Goal: Transaction & Acquisition: Book appointment/travel/reservation

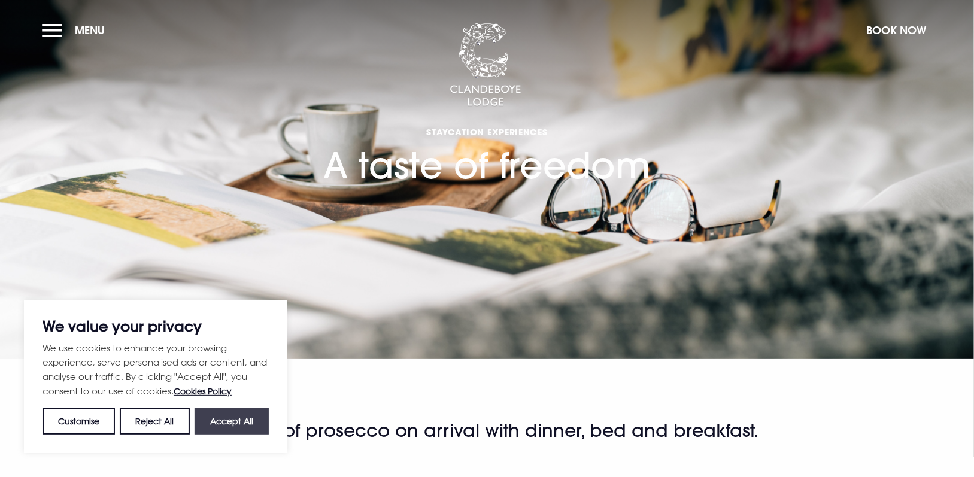
click at [213, 423] on button "Accept All" at bounding box center [232, 421] width 74 height 26
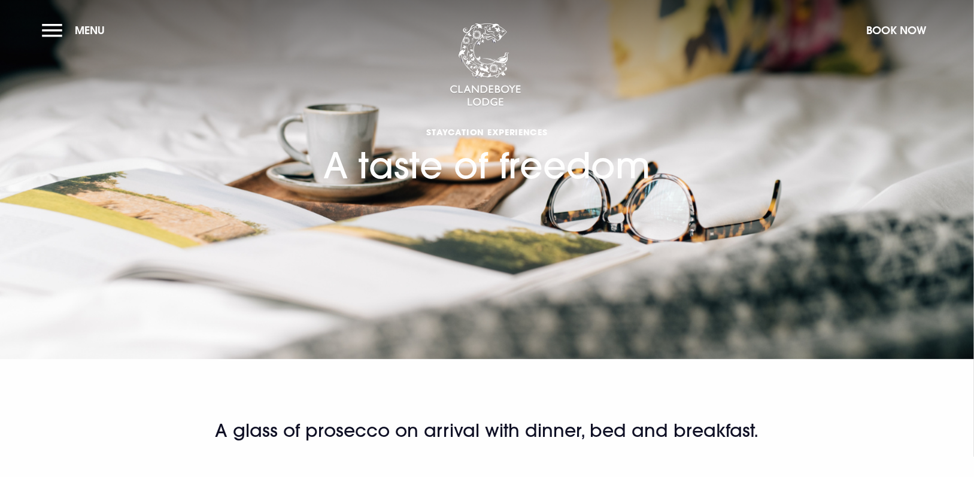
checkbox input "true"
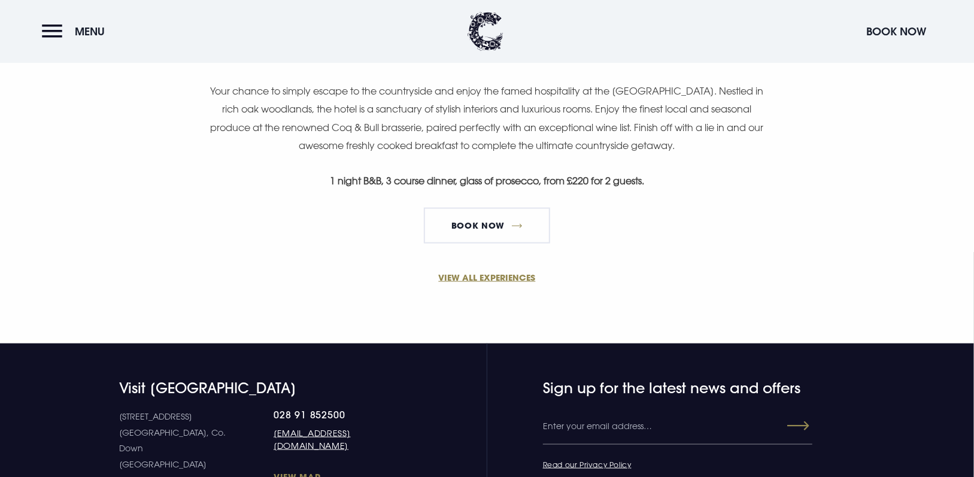
scroll to position [840, 0]
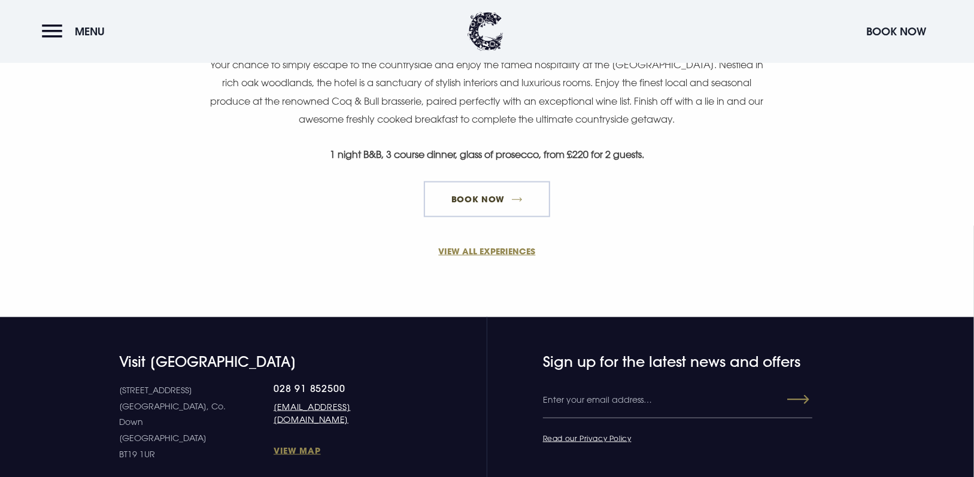
click at [467, 197] on link "Book Now" at bounding box center [487, 199] width 126 height 36
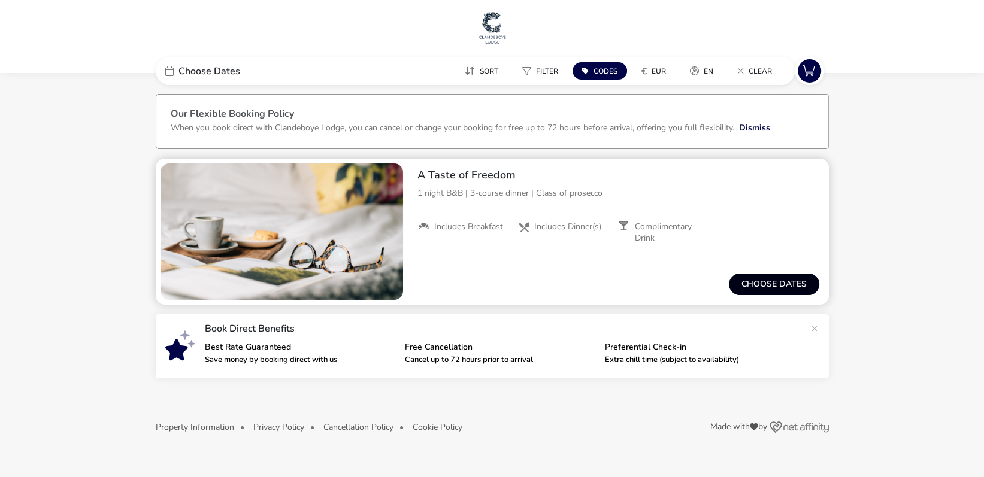
click at [764, 287] on button "Choose dates" at bounding box center [774, 285] width 90 height 22
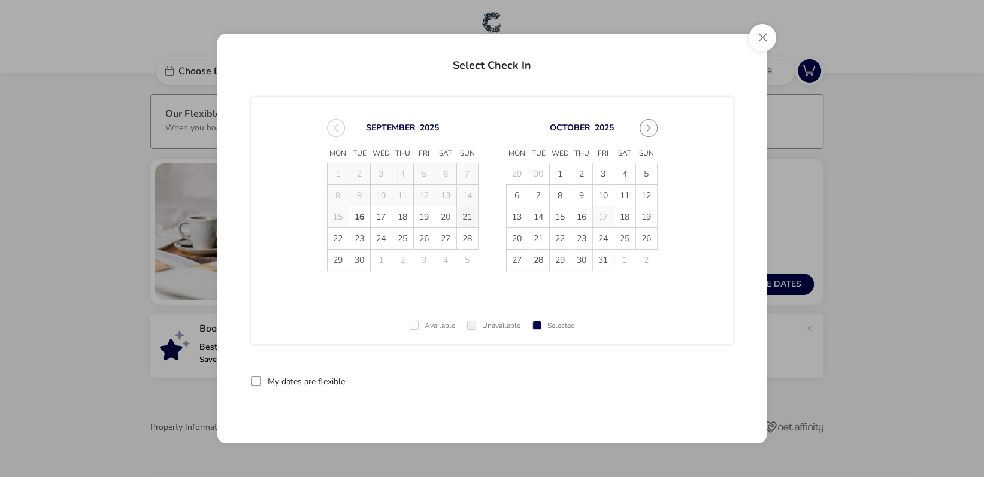
click at [465, 219] on span "21" at bounding box center [467, 217] width 21 height 21
click at [334, 241] on span "22" at bounding box center [338, 238] width 21 height 21
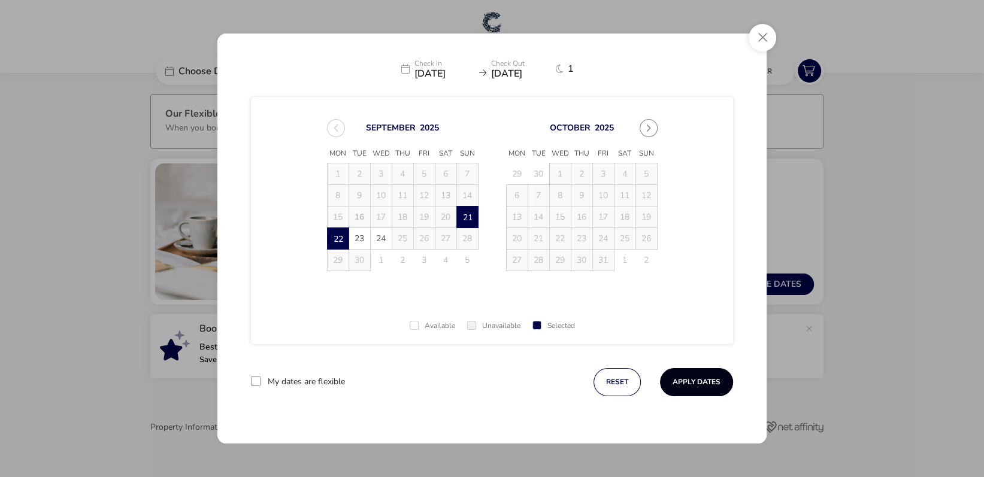
click at [683, 388] on button "Apply Dates" at bounding box center [696, 382] width 73 height 28
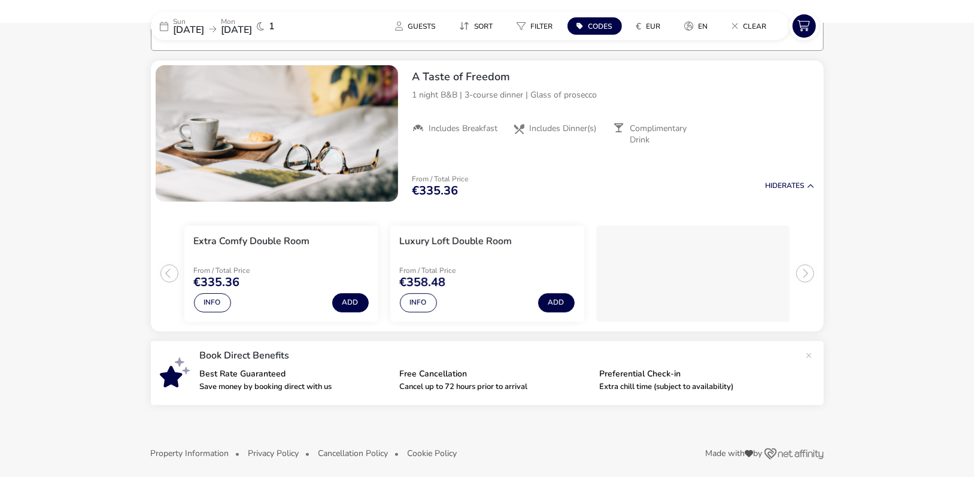
scroll to position [104, 0]
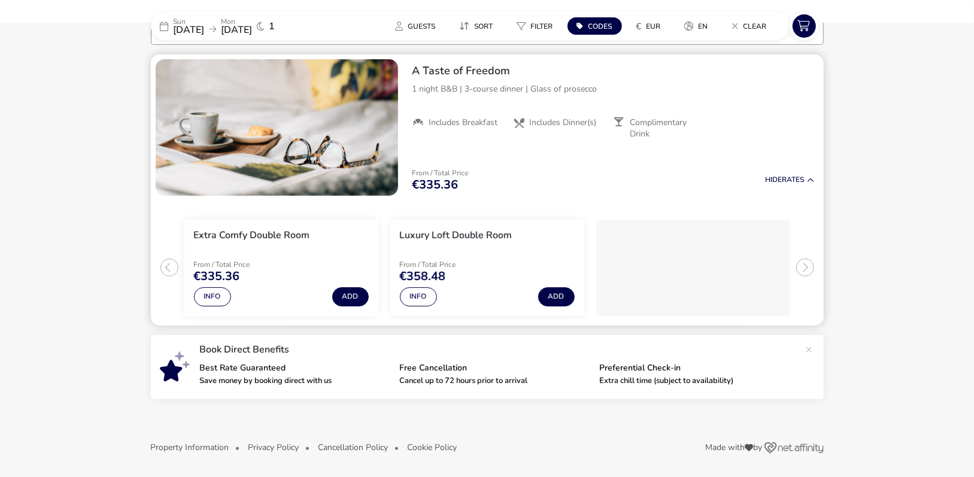
click at [494, 132] on li "Includes Breakfast" at bounding box center [463, 128] width 101 height 22
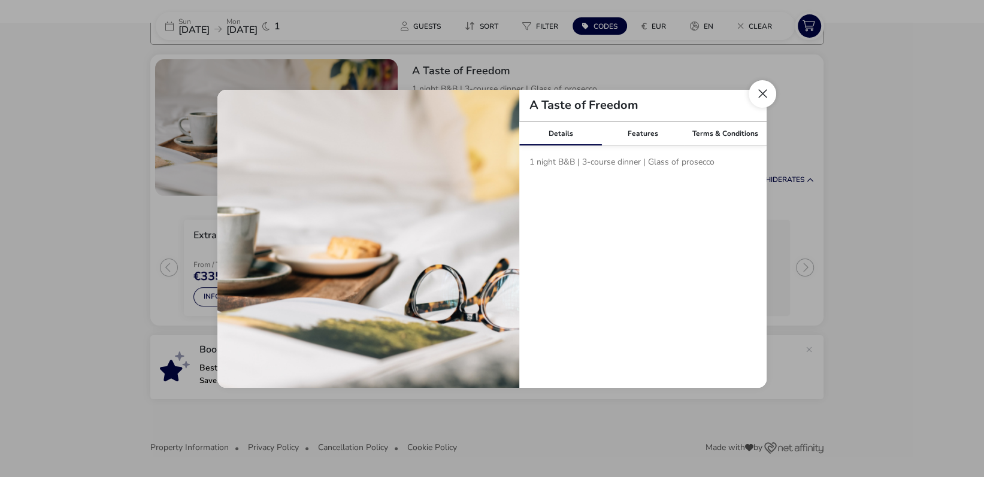
click at [763, 95] on button "Close modal" at bounding box center [763, 94] width 28 height 28
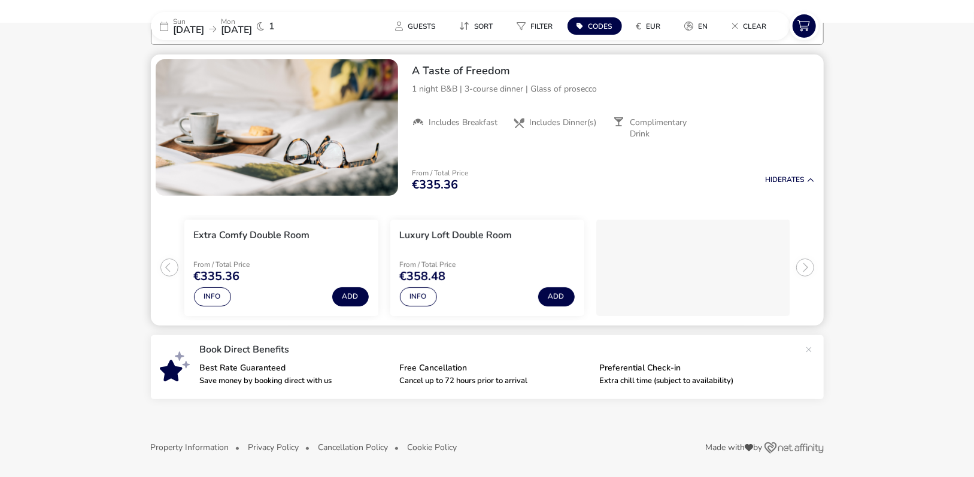
click at [470, 74] on h2 "A Taste of Freedom" at bounding box center [614, 71] width 402 height 14
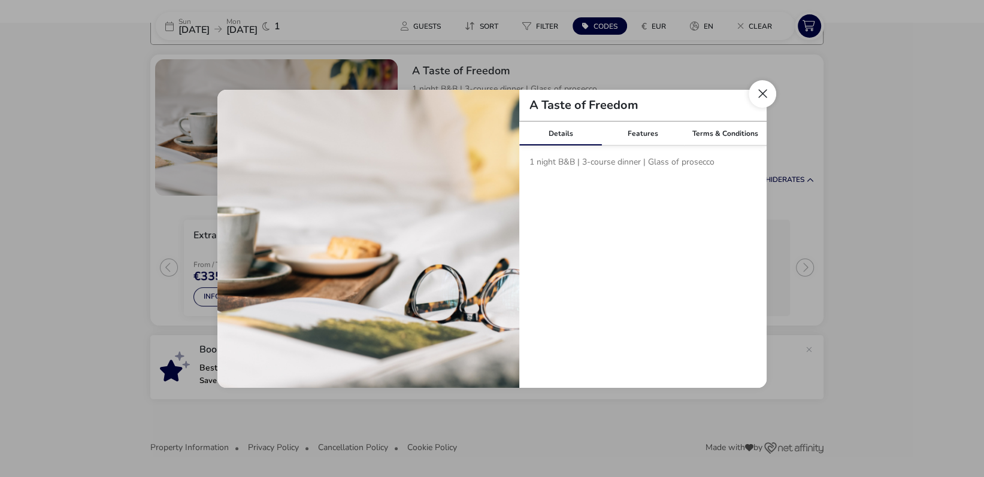
click at [764, 95] on button "Close modal" at bounding box center [763, 94] width 28 height 28
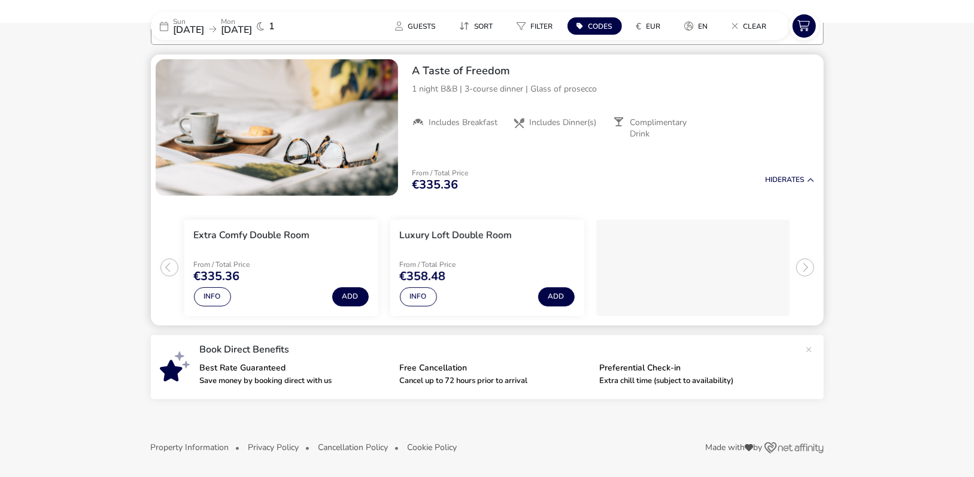
click at [168, 266] on ul "Extra Comfy Double Room From / Total Price €335.36 Info Add Luxury Loft Double …" at bounding box center [487, 263] width 673 height 125
click at [802, 265] on ul "Extra Comfy Double Room From / Total Price €335.36 Info Add Luxury Loft Double …" at bounding box center [487, 263] width 673 height 125
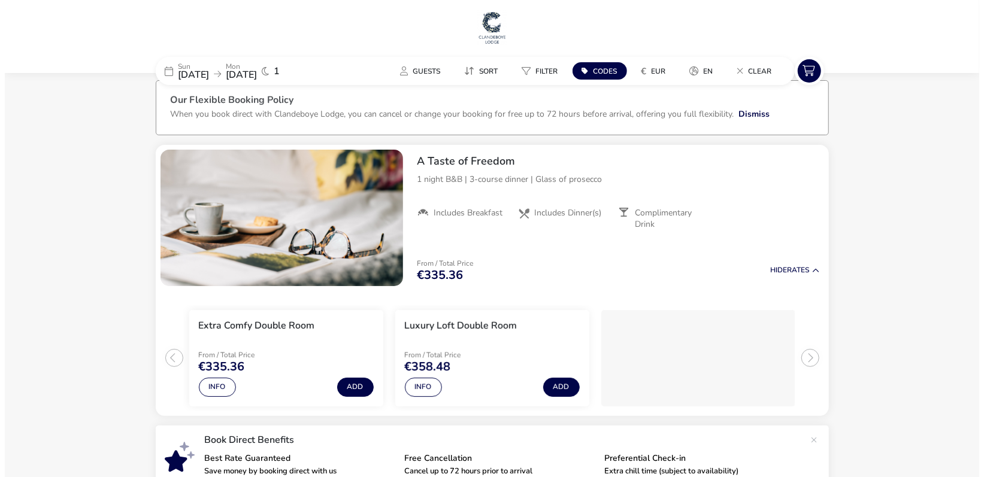
scroll to position [0, 0]
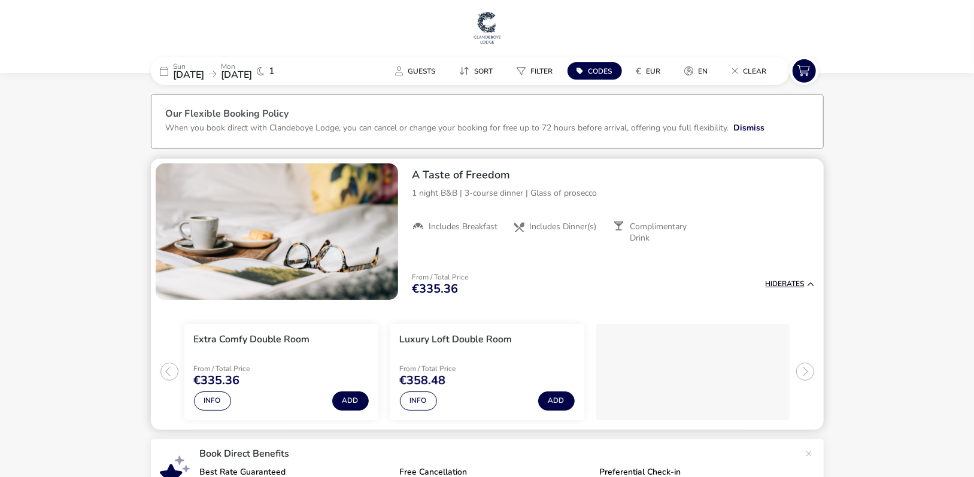
click at [788, 285] on button "Hide Rates" at bounding box center [790, 284] width 49 height 8
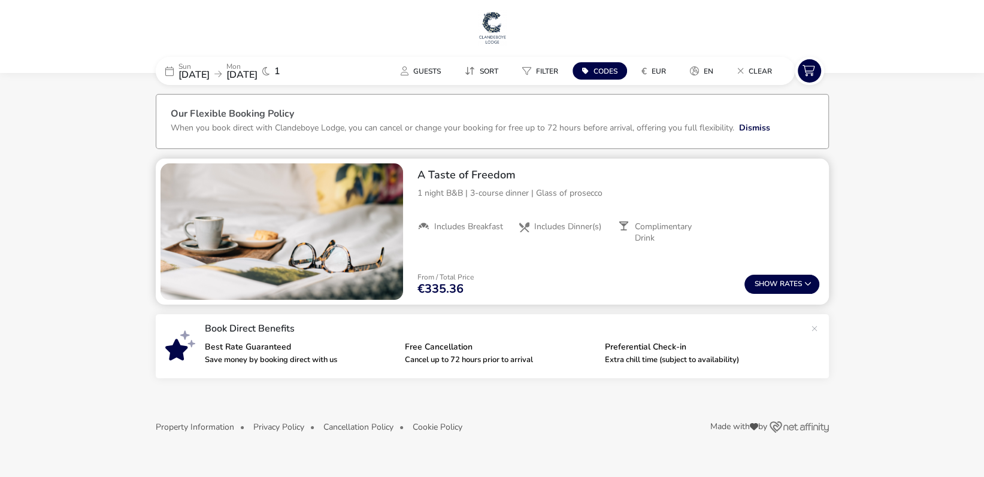
click at [431, 279] on p "From / Total Price" at bounding box center [445, 277] width 56 height 7
click at [759, 282] on span "Show" at bounding box center [767, 284] width 25 height 8
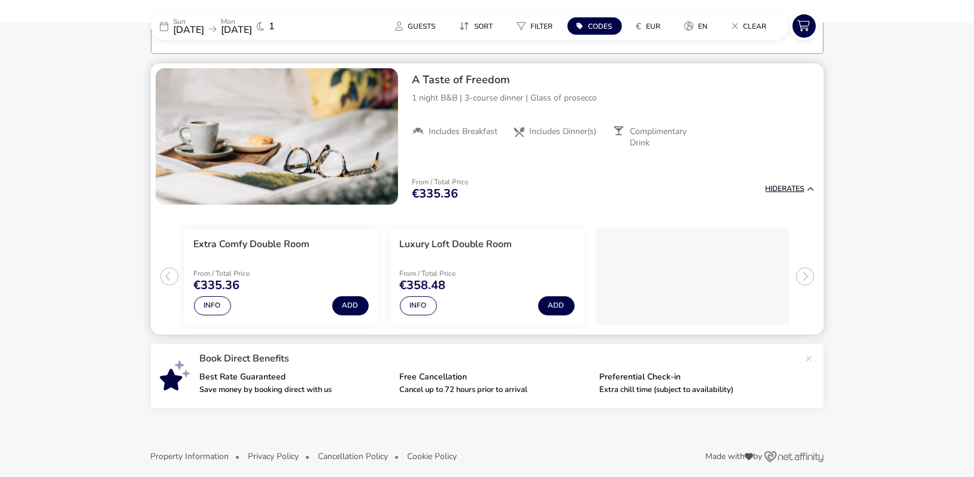
scroll to position [98, 0]
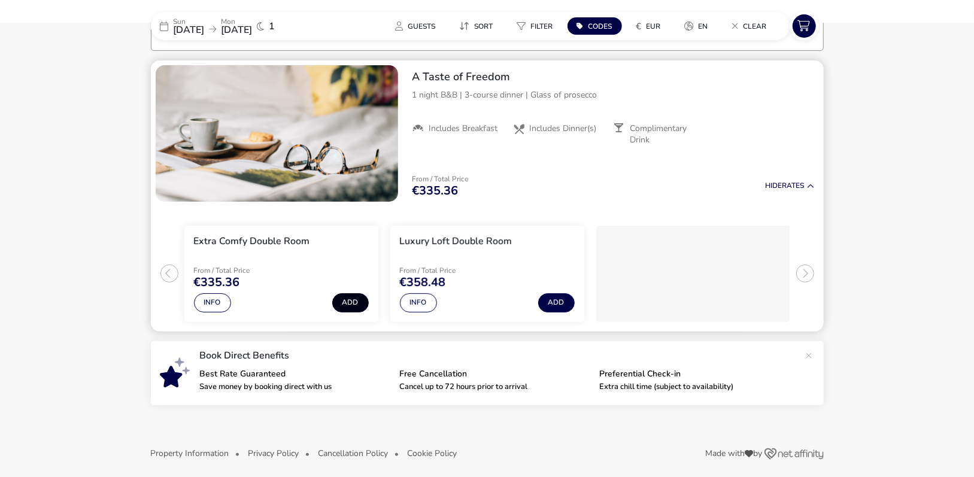
click at [347, 301] on button "Add" at bounding box center [350, 302] width 37 height 19
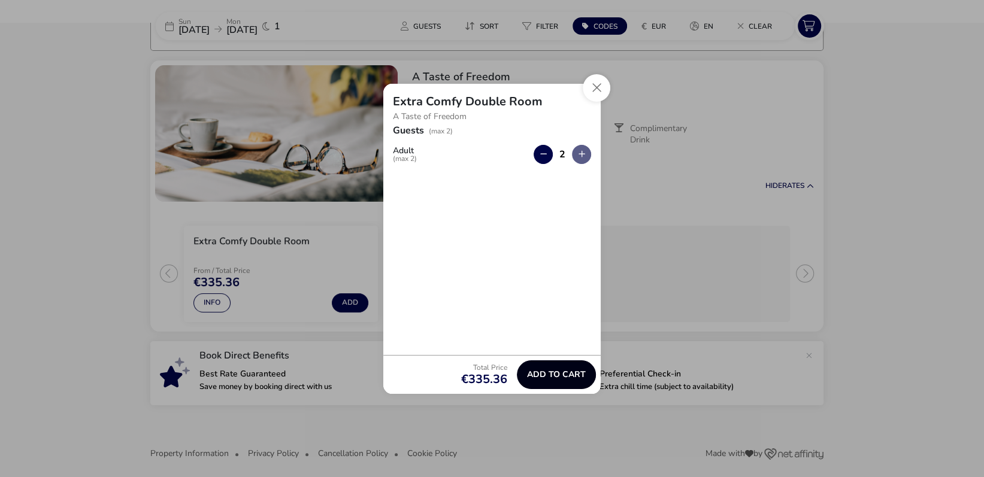
click at [536, 377] on span "Add to cart" at bounding box center [556, 374] width 59 height 9
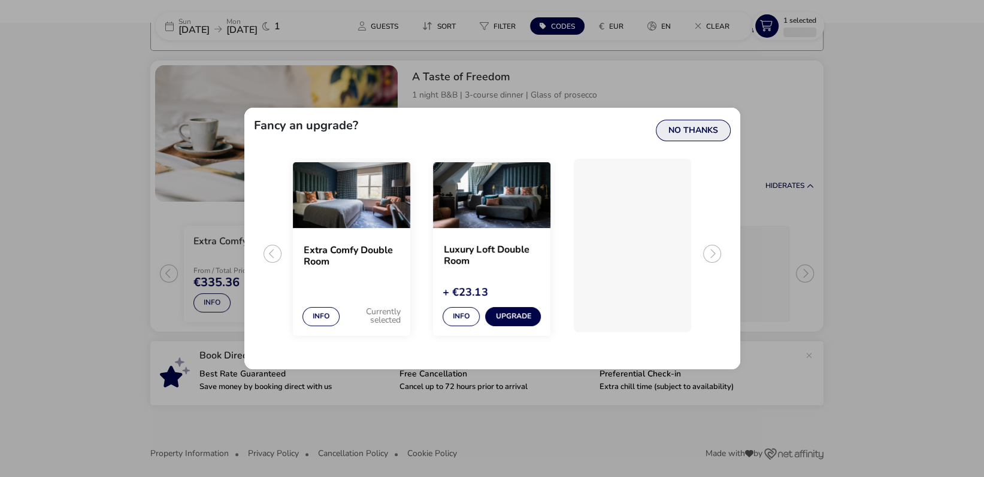
click at [683, 134] on button "No Thanks" at bounding box center [693, 131] width 75 height 22
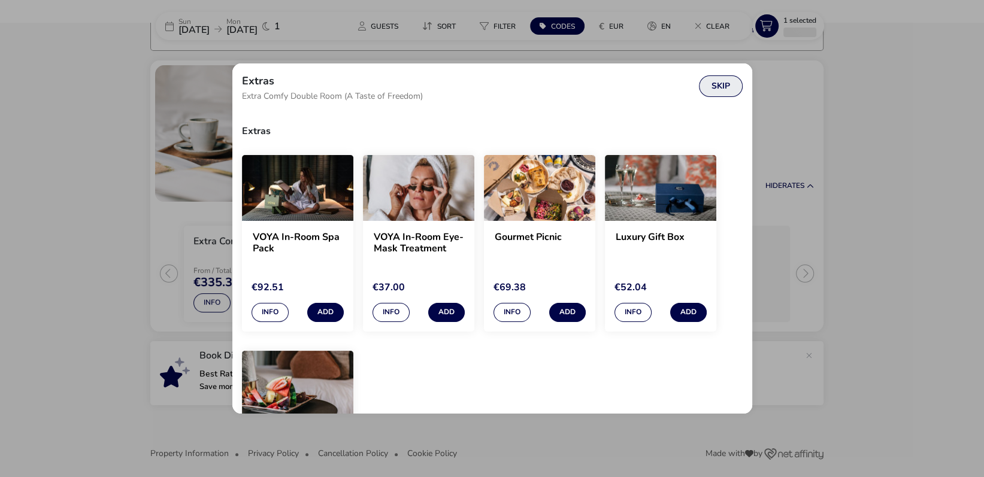
click at [717, 83] on button "Skip" at bounding box center [721, 86] width 44 height 22
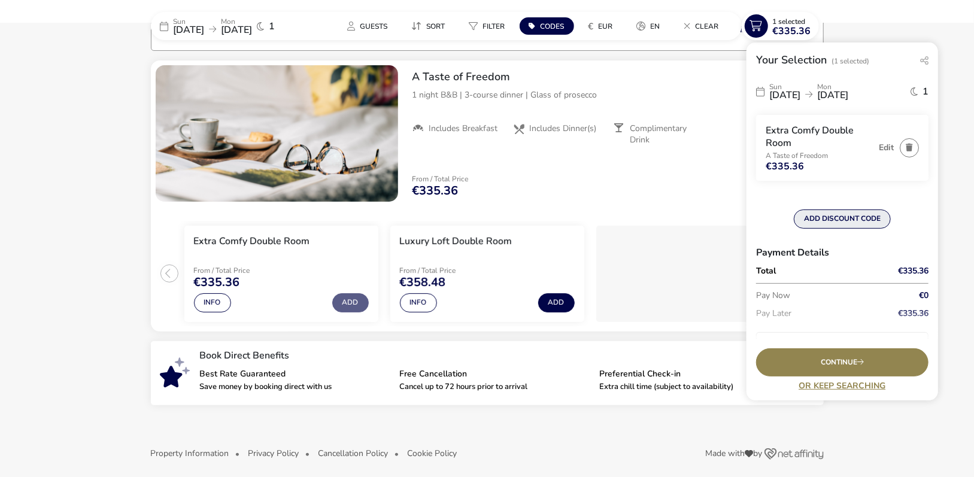
click at [807, 218] on button "ADD DISCOUNT CODE" at bounding box center [842, 219] width 97 height 19
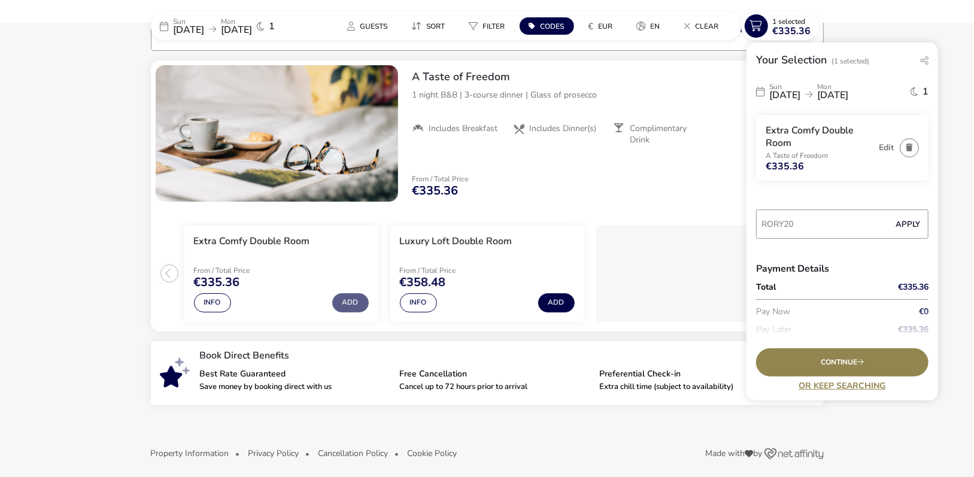
type input "RORY20"
click at [898, 222] on button "Apply" at bounding box center [908, 224] width 37 height 25
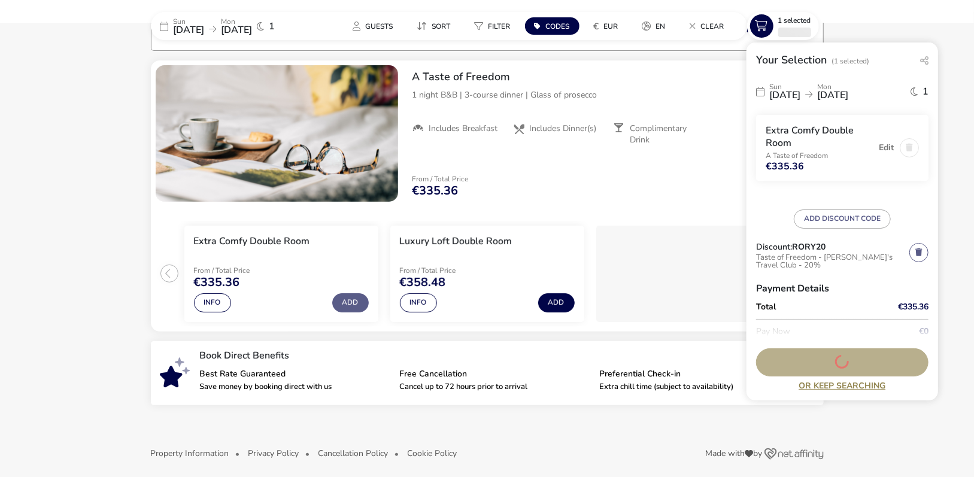
scroll to position [20, 0]
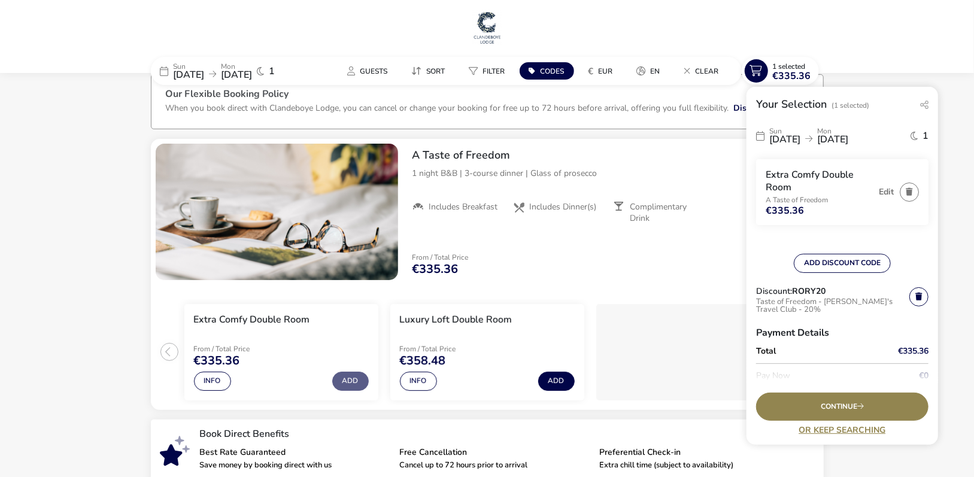
drag, startPoint x: 931, startPoint y: 249, endPoint x: 937, endPoint y: 322, distance: 73.3
click at [937, 322] on div "Sun 21 Sep 2025 Mon 22 Sep 2025 1 Extra Comfy Double Room A Taste of Freedom €3…" at bounding box center [843, 251] width 192 height 264
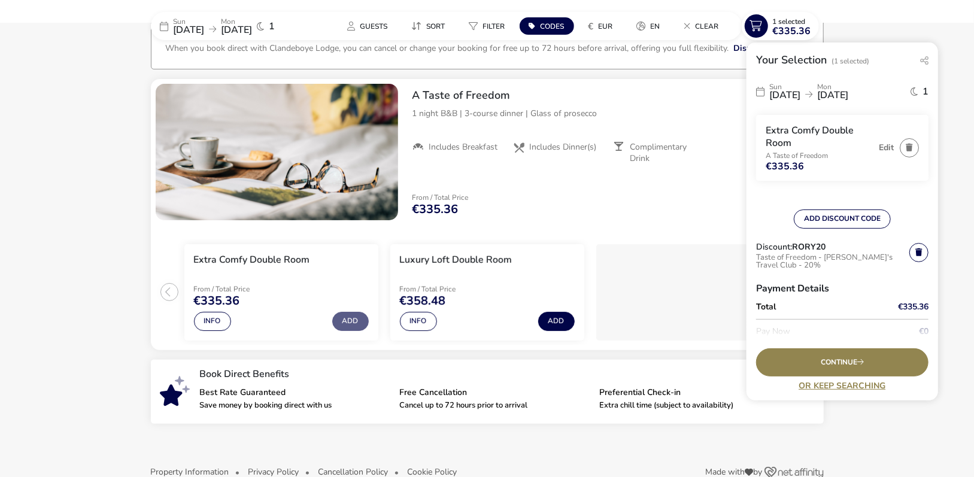
scroll to position [104, 0]
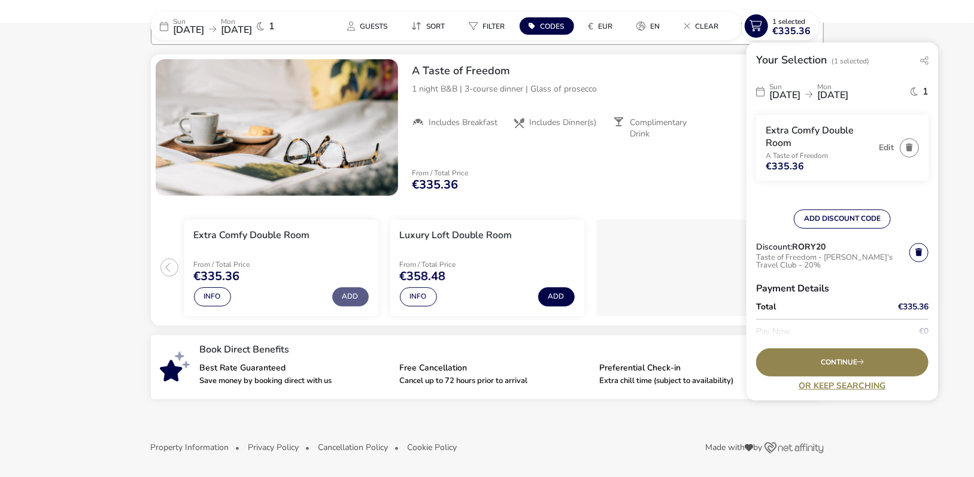
click at [836, 340] on div "Continue Or Keep Searching" at bounding box center [843, 369] width 192 height 61
click at [834, 355] on div "Continue" at bounding box center [842, 363] width 172 height 28
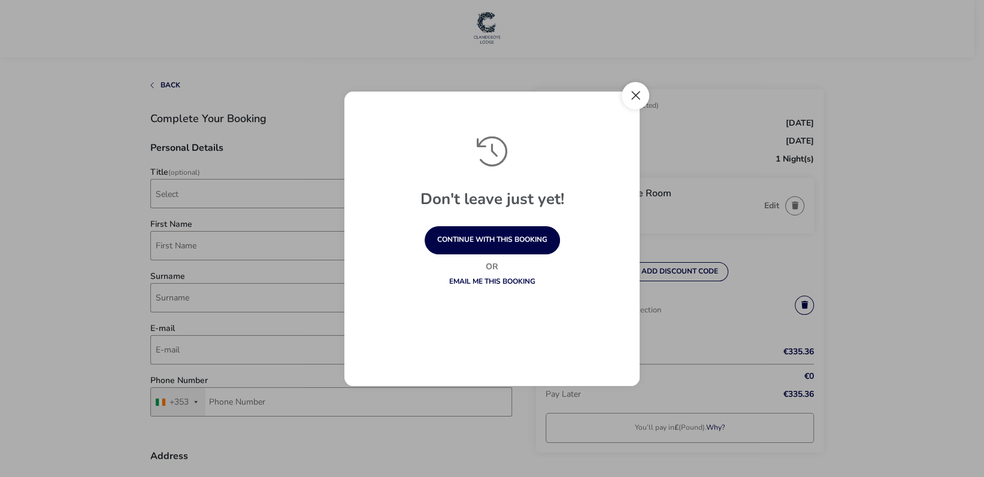
click at [634, 99] on button "Close" at bounding box center [636, 96] width 28 height 28
